Goal: Information Seeking & Learning: Learn about a topic

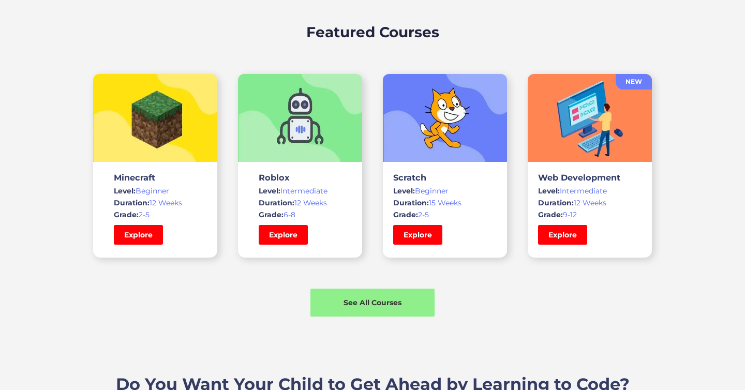
scroll to position [714, 0]
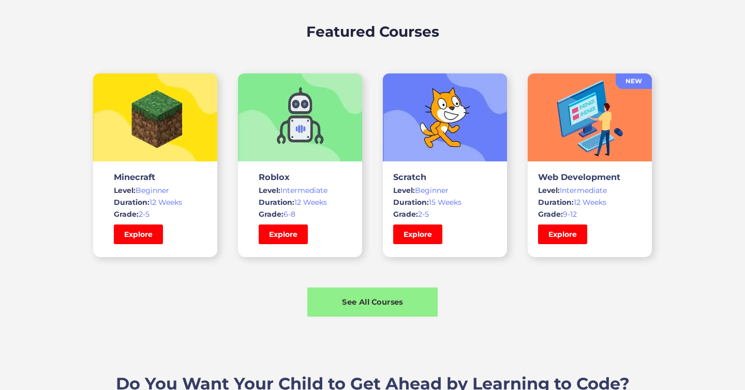
click at [335, 304] on div "See All Courses" at bounding box center [372, 301] width 130 height 11
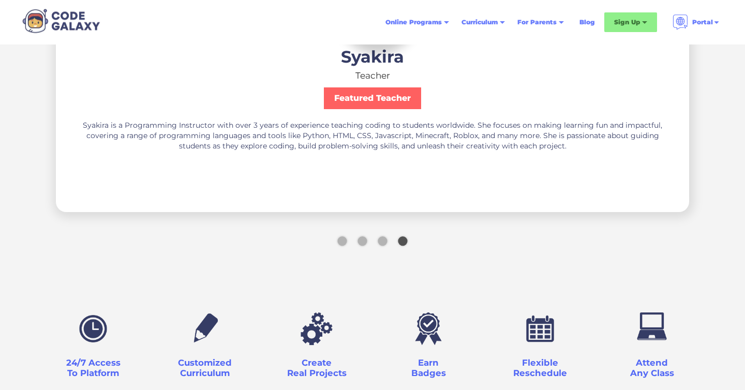
scroll to position [2835, 0]
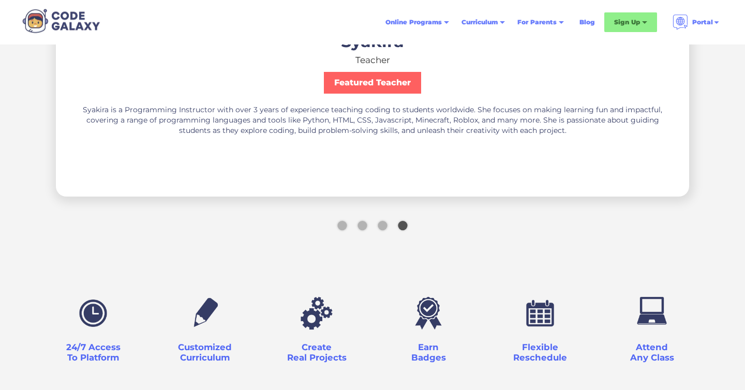
click at [343, 228] on div "Show slide 1 of 4" at bounding box center [341, 225] width 9 height 9
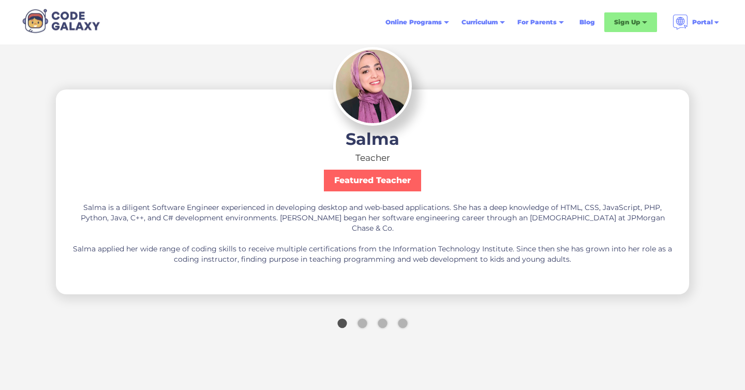
scroll to position [2729, 0]
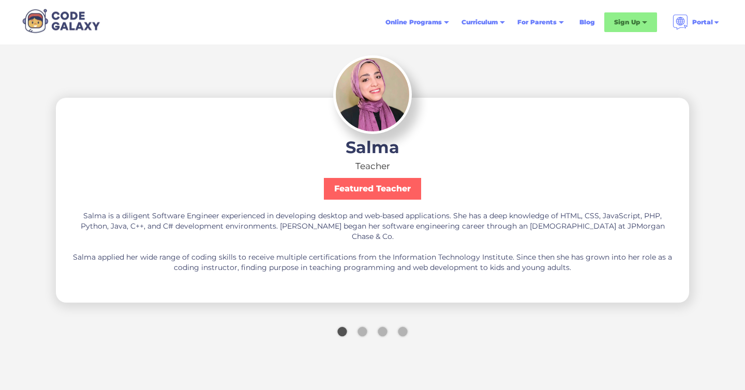
click at [362, 333] on div "Show slide 2 of 4" at bounding box center [361, 331] width 9 height 9
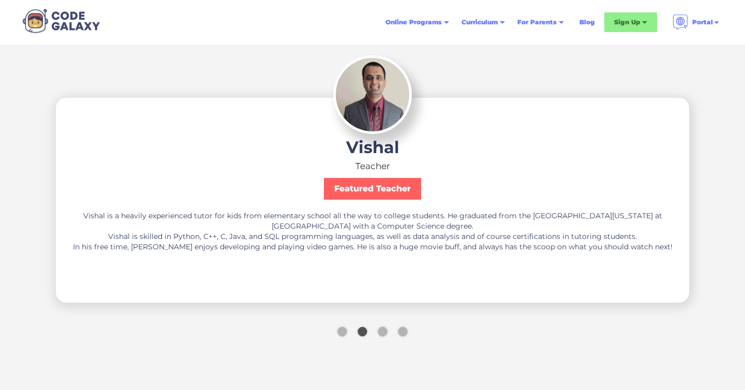
click at [384, 333] on div "Show slide 3 of 4" at bounding box center [381, 331] width 9 height 9
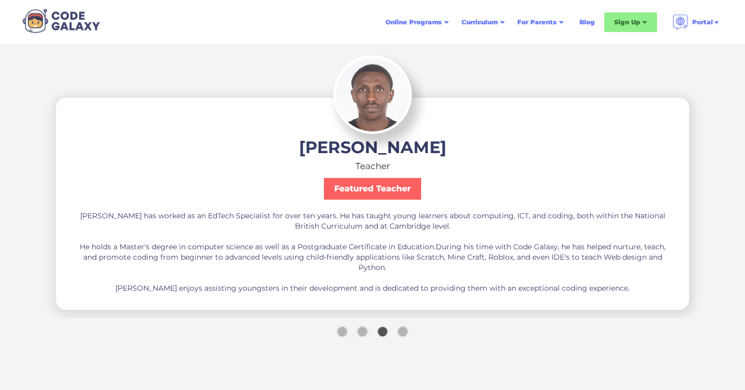
click at [404, 332] on div "Show slide 4 of 4" at bounding box center [402, 331] width 9 height 9
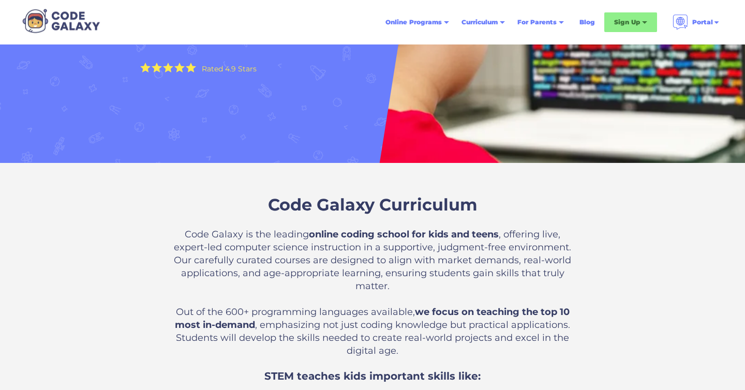
scroll to position [127, 0]
